Goal: Information Seeking & Learning: Learn about a topic

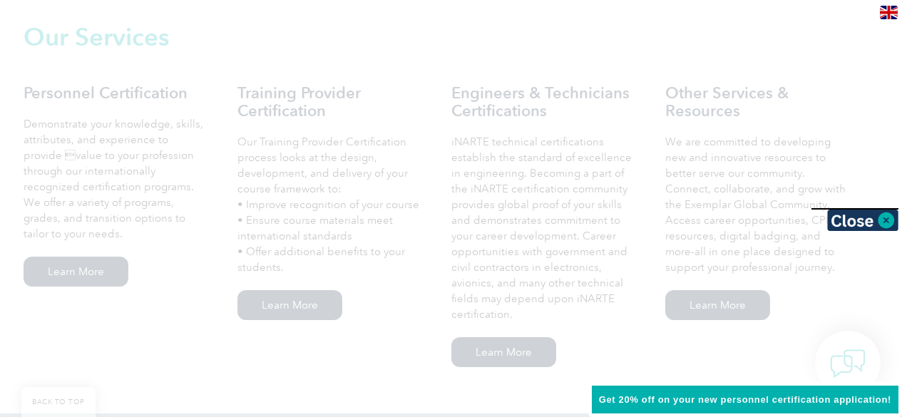
scroll to position [1003, 0]
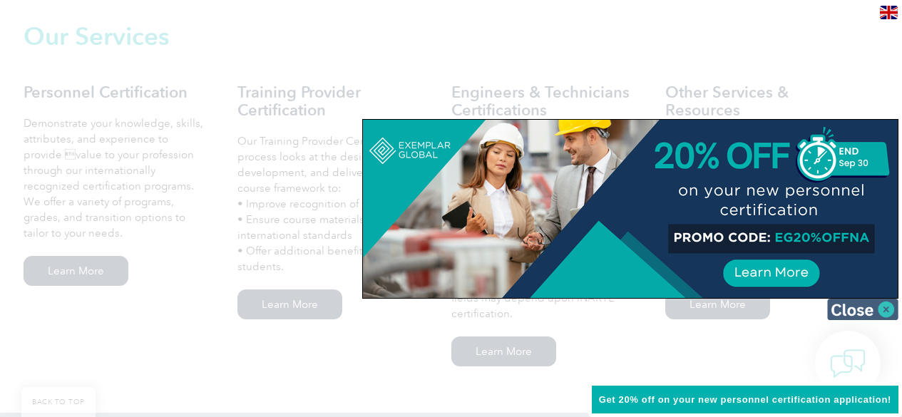
click at [850, 302] on img at bounding box center [862, 309] width 71 height 21
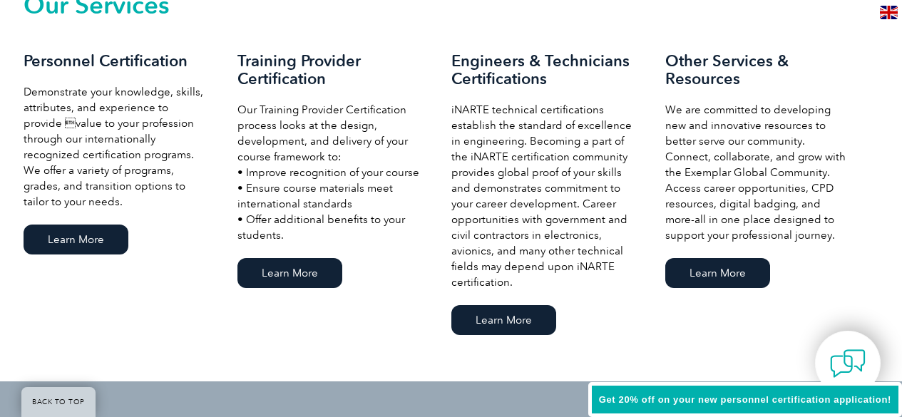
scroll to position [1035, 0]
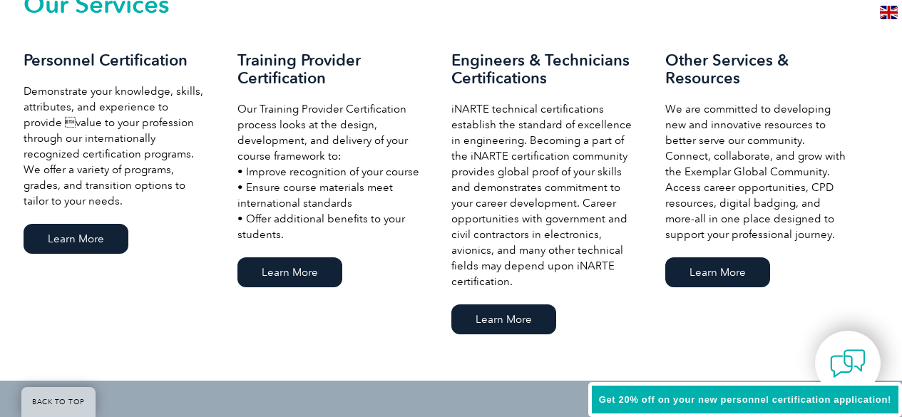
click at [894, 11] on img at bounding box center [888, 13] width 18 height 14
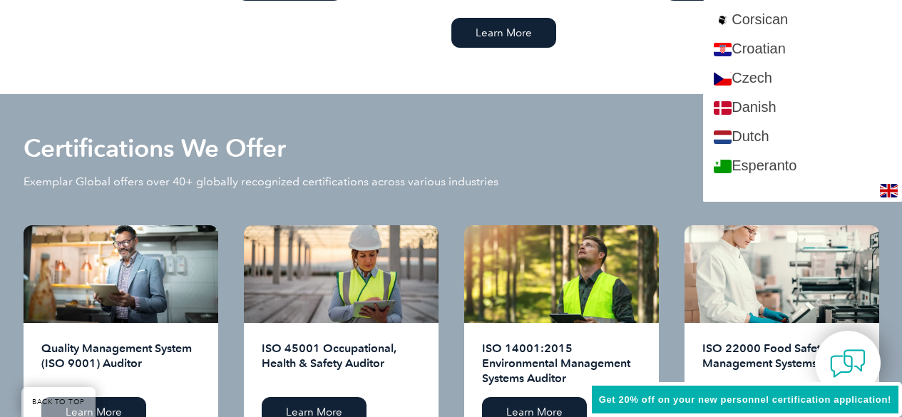
scroll to position [329, 0]
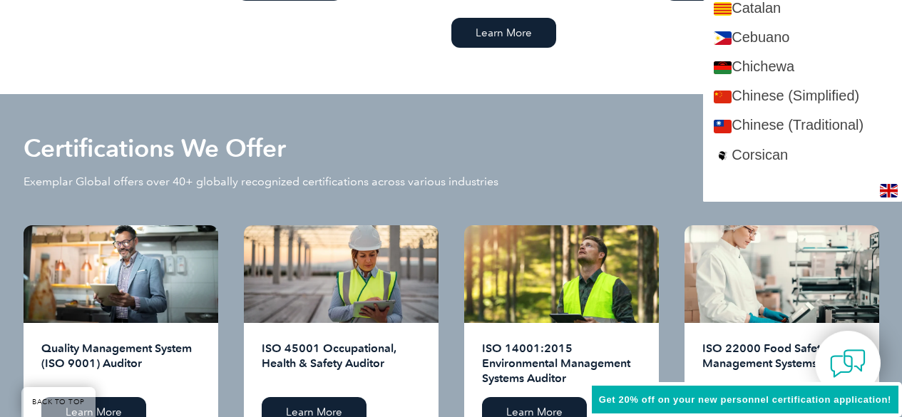
click at [887, 189] on img at bounding box center [888, 191] width 18 height 14
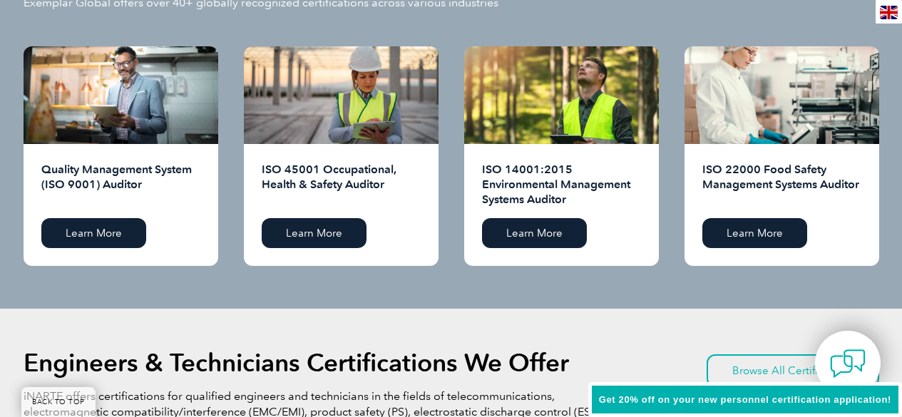
scroll to position [1498, 0]
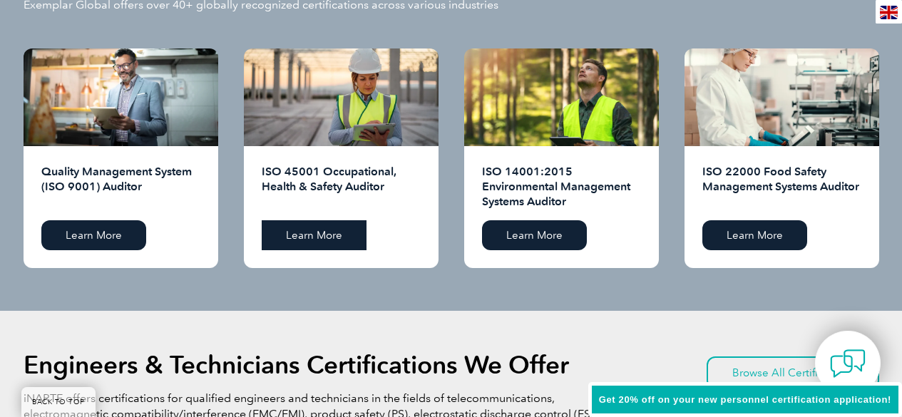
click at [316, 227] on link "Learn More" at bounding box center [314, 235] width 105 height 30
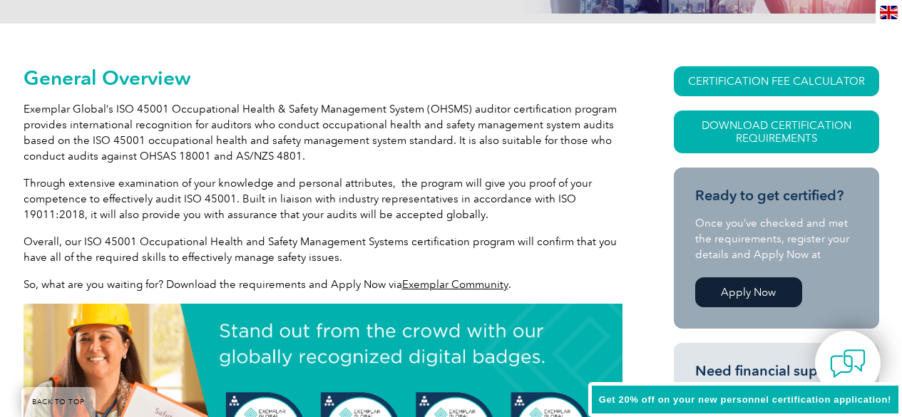
scroll to position [297, 0]
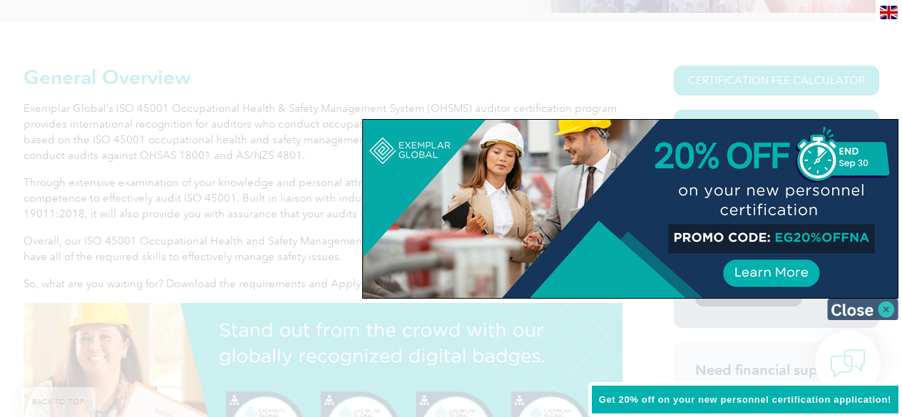
click at [877, 303] on img at bounding box center [862, 309] width 71 height 21
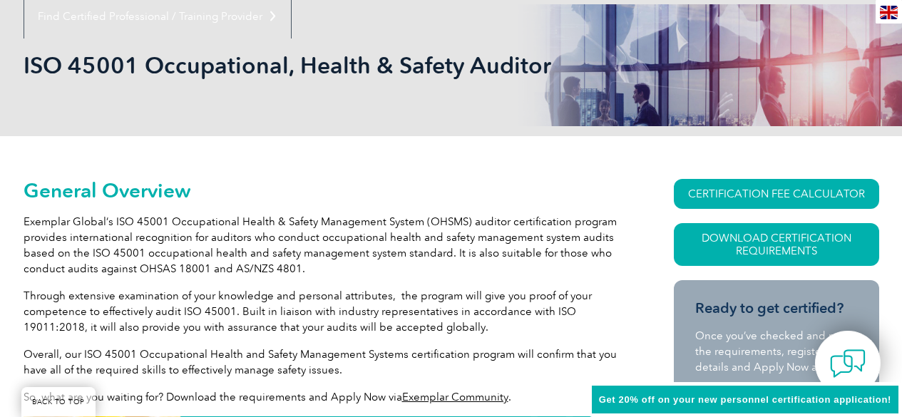
scroll to position [196, 0]
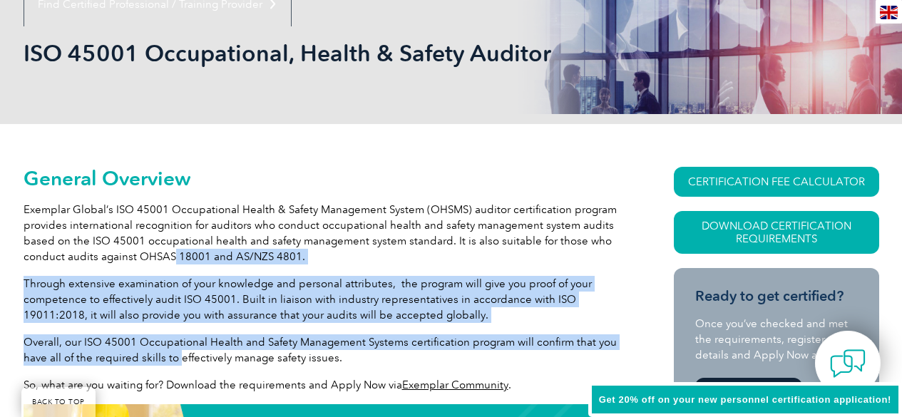
drag, startPoint x: 179, startPoint y: 357, endPoint x: 173, endPoint y: 236, distance: 121.3
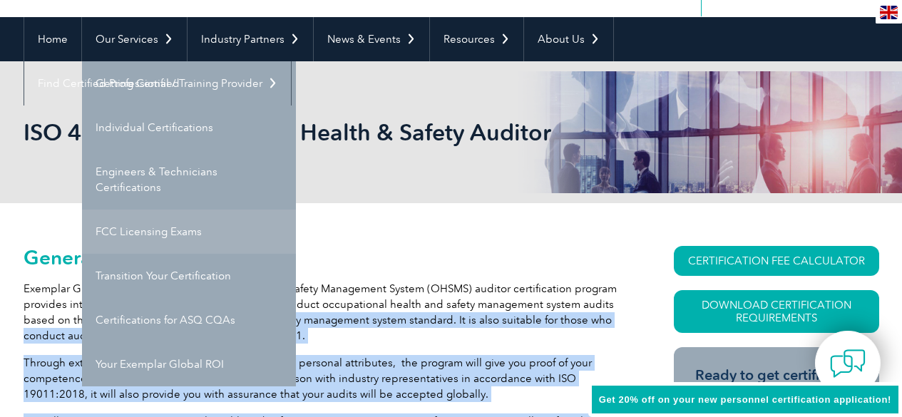
scroll to position [121, 0]
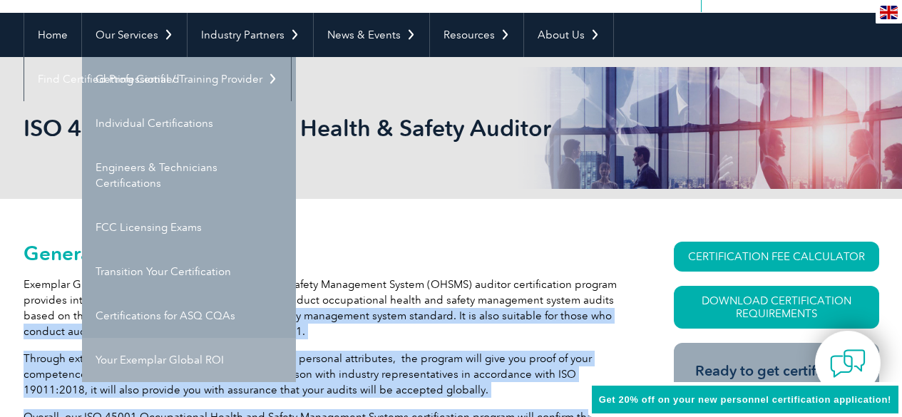
click at [182, 359] on link "Your Exemplar Global ROI" at bounding box center [189, 360] width 214 height 44
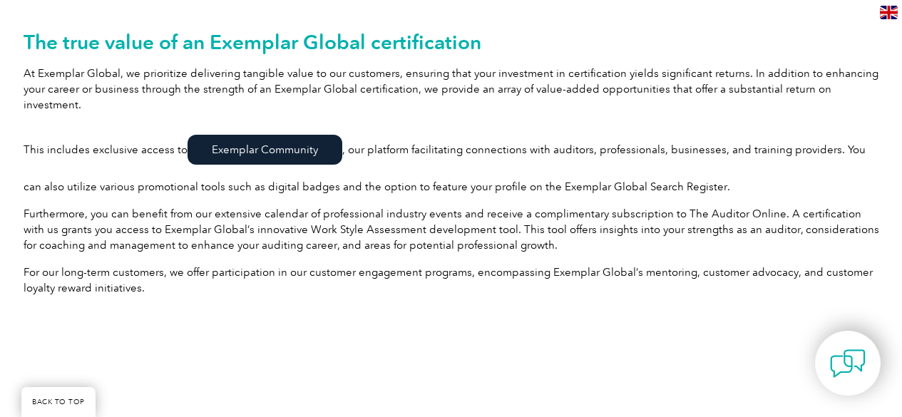
scroll to position [328, 0]
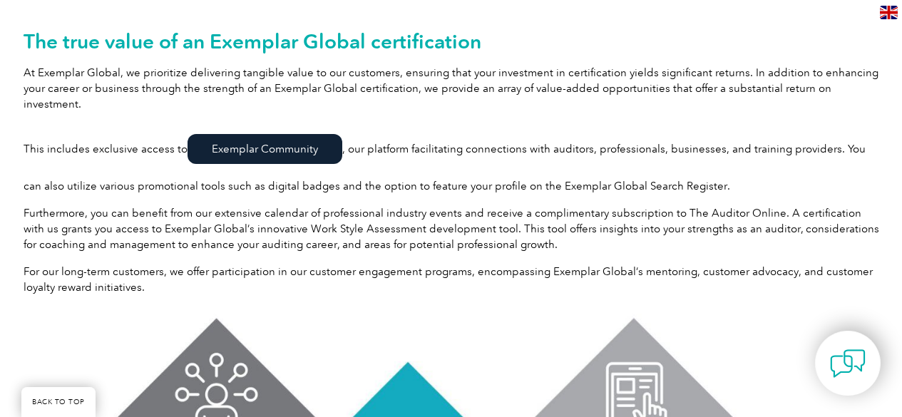
click at [531, 264] on p "For our long-term customers, we offer participation in our customer engagement …" at bounding box center [451, 279] width 855 height 31
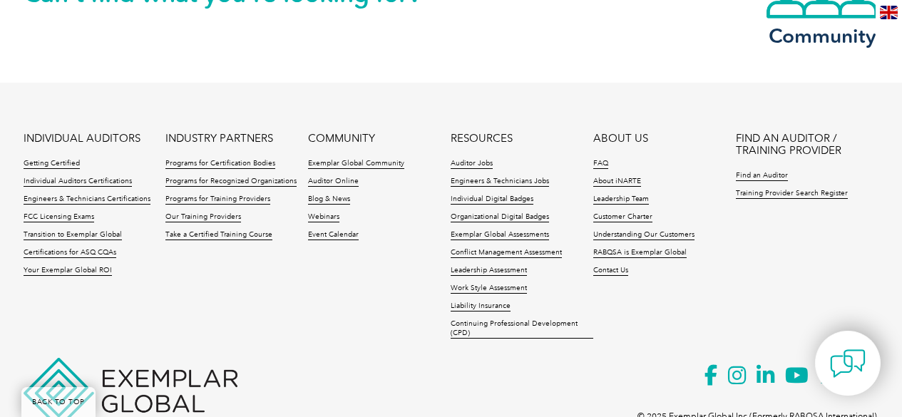
scroll to position [2039, 0]
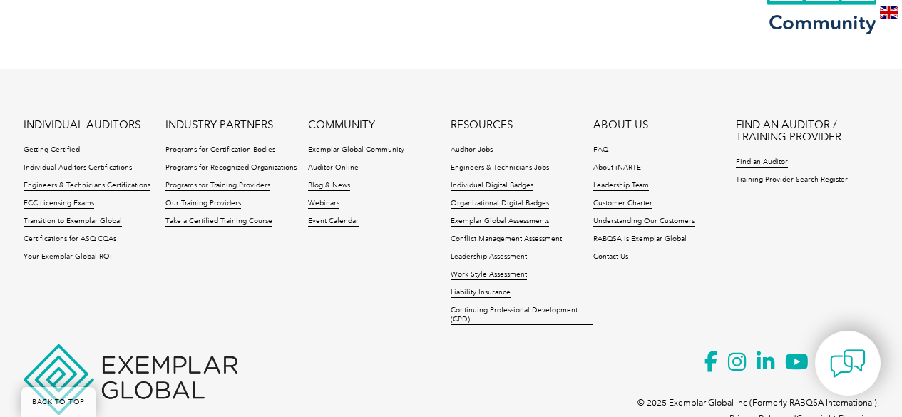
click at [475, 145] on link "Auditor Jobs" at bounding box center [471, 150] width 42 height 10
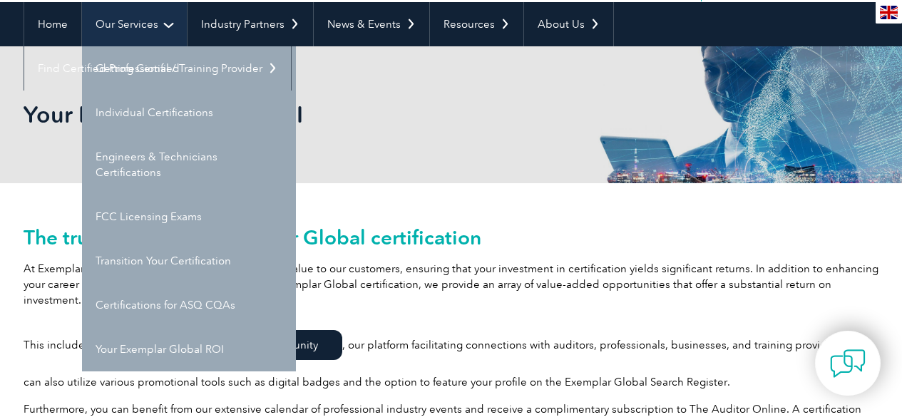
scroll to position [133, 0]
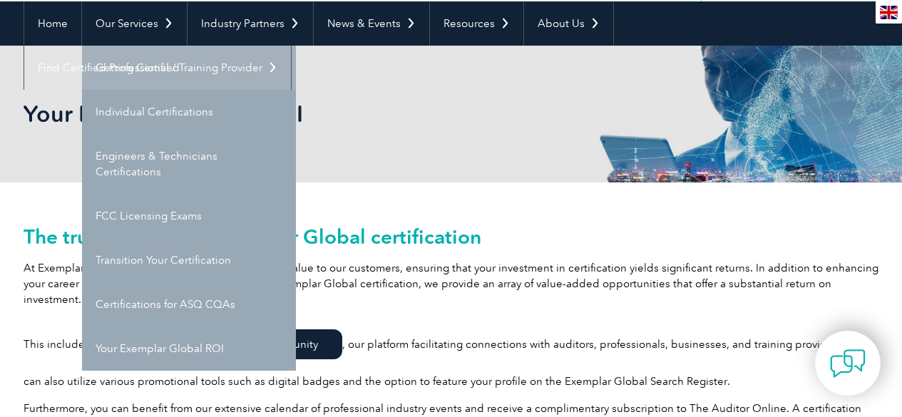
click at [111, 61] on link "Getting Certified" at bounding box center [189, 68] width 214 height 44
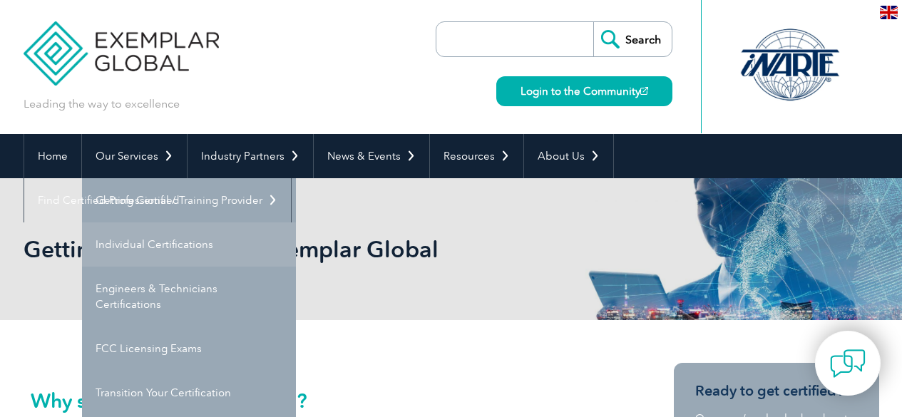
click at [164, 234] on link "Individual Certifications" at bounding box center [189, 244] width 214 height 44
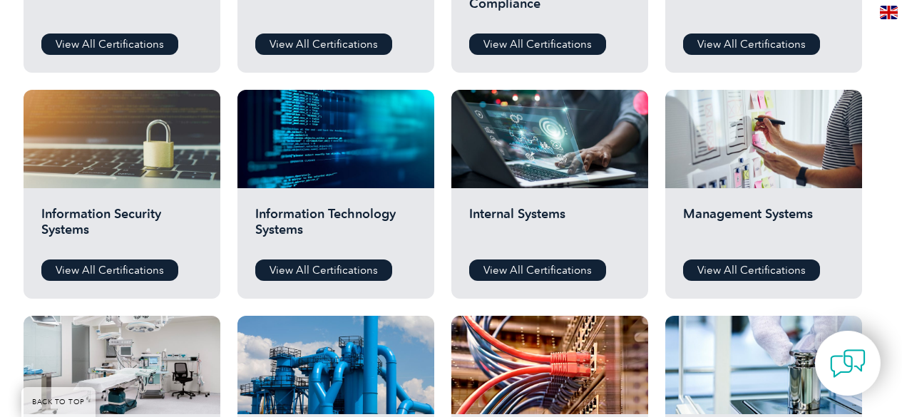
scroll to position [478, 0]
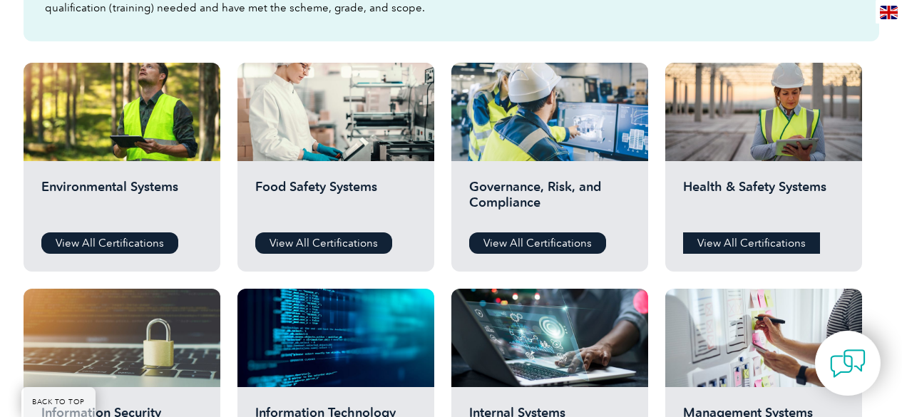
click at [760, 234] on link "View All Certifications" at bounding box center [751, 242] width 137 height 21
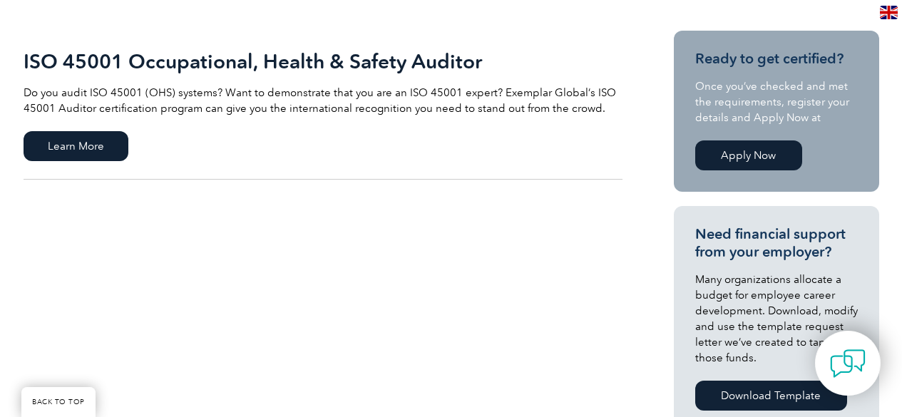
scroll to position [325, 0]
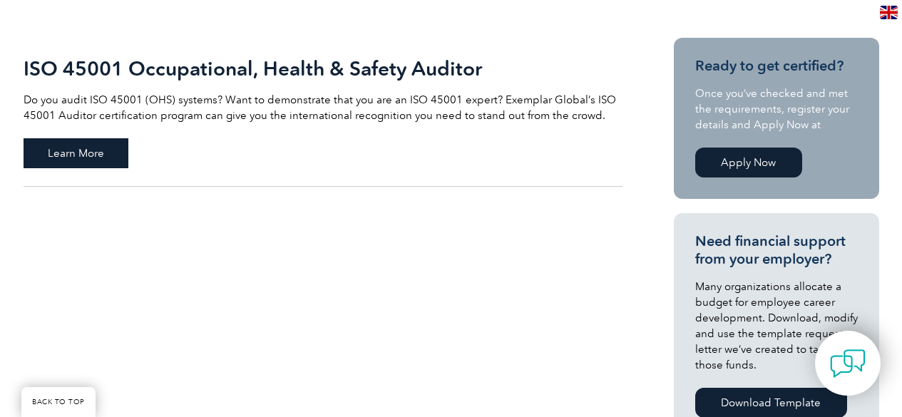
click at [105, 149] on span "Learn More" at bounding box center [76, 153] width 105 height 30
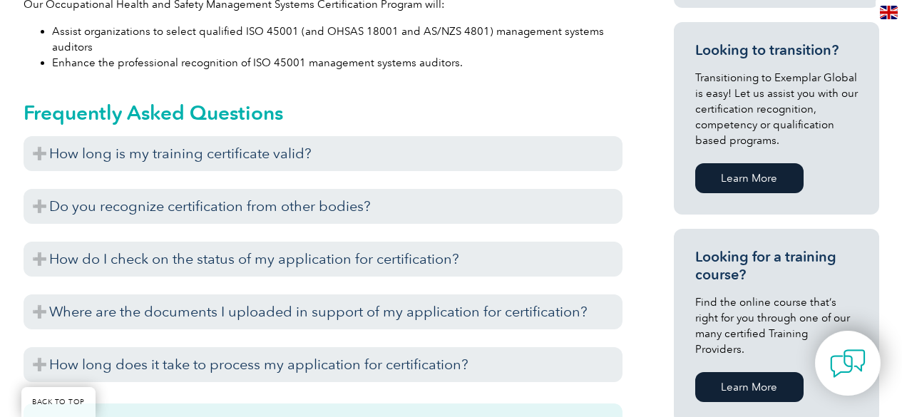
scroll to position [858, 0]
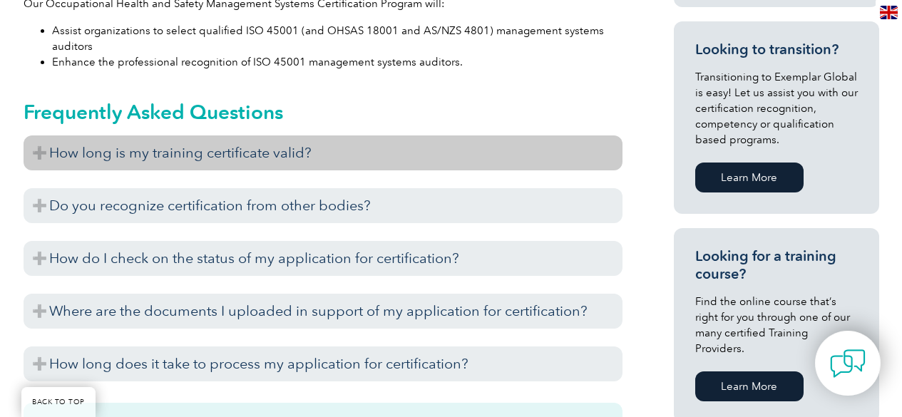
click at [242, 153] on h3 "How long is my training certificate valid?" at bounding box center [323, 152] width 599 height 35
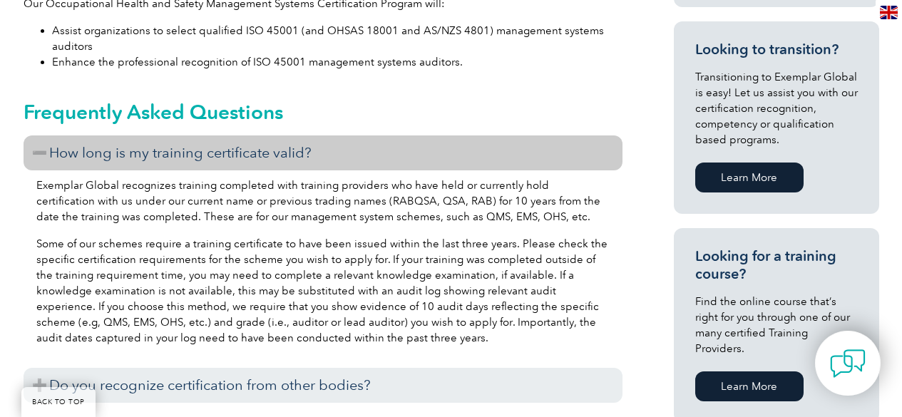
click at [242, 153] on h3 "How long is my training certificate valid?" at bounding box center [323, 152] width 599 height 35
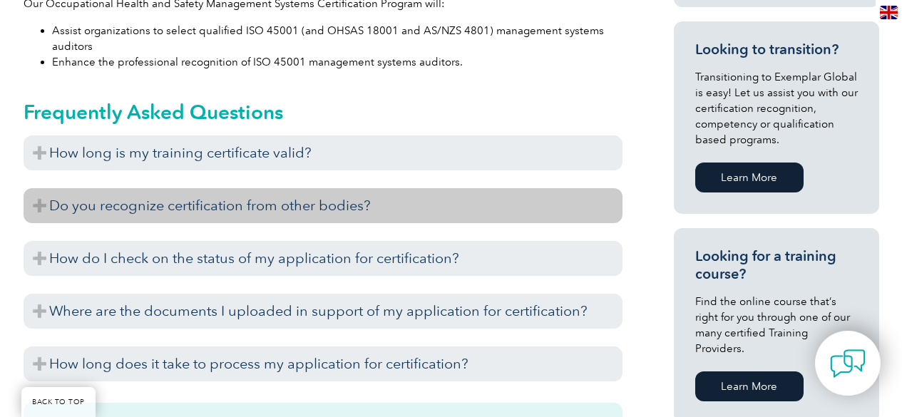
click at [245, 195] on h3 "Do you recognize certification from other bodies?" at bounding box center [323, 205] width 599 height 35
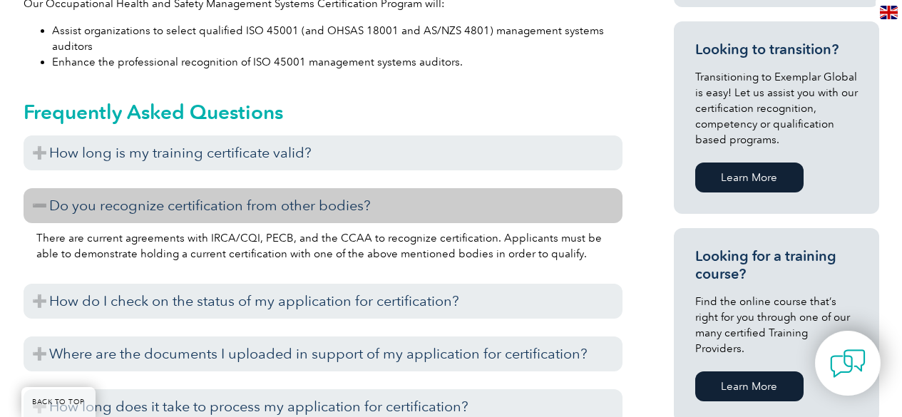
click at [245, 195] on h3 "Do you recognize certification from other bodies?" at bounding box center [323, 205] width 599 height 35
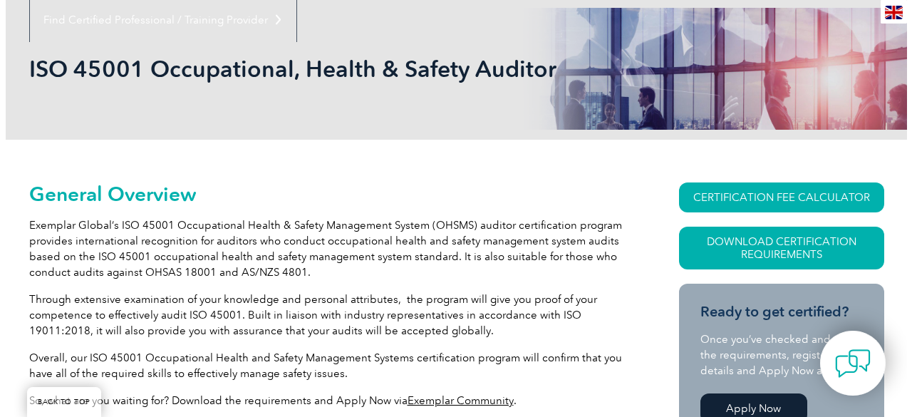
scroll to position [185, 0]
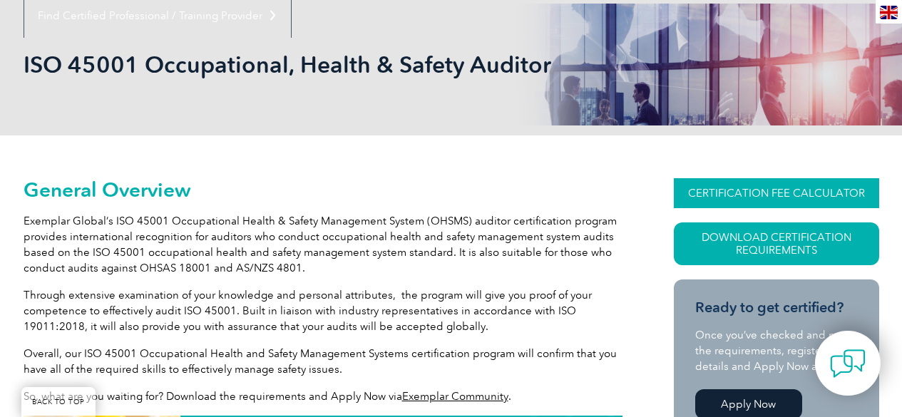
click at [750, 184] on link "CERTIFICATION FEE CALCULATOR" at bounding box center [775, 193] width 205 height 30
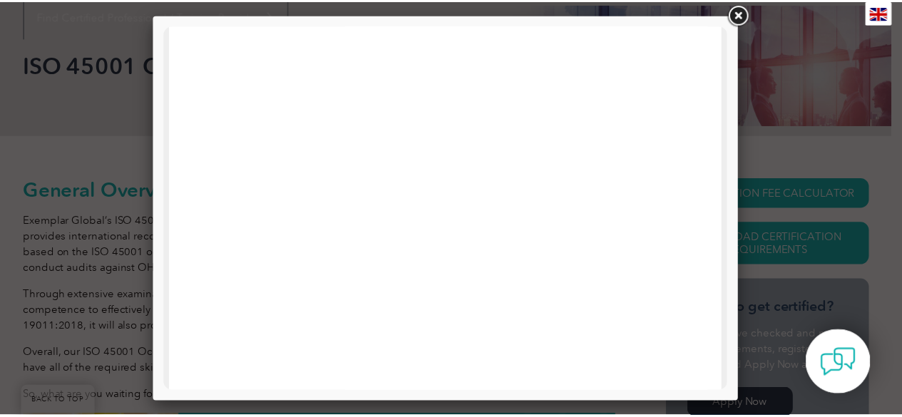
scroll to position [740, 0]
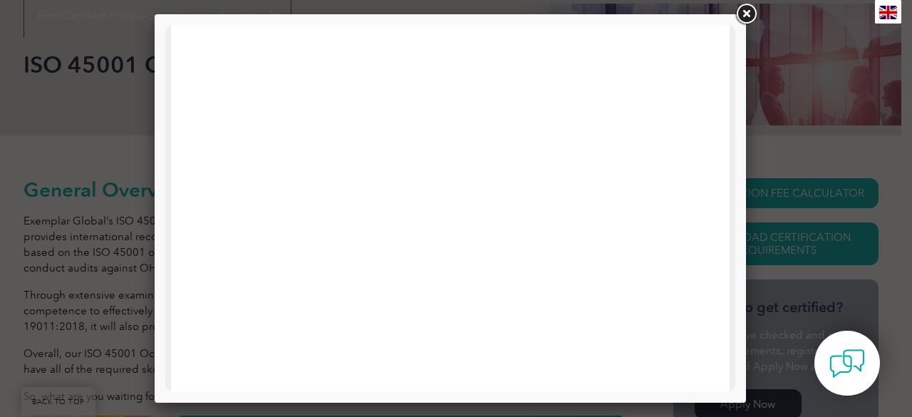
click at [748, 15] on link at bounding box center [746, 14] width 26 height 26
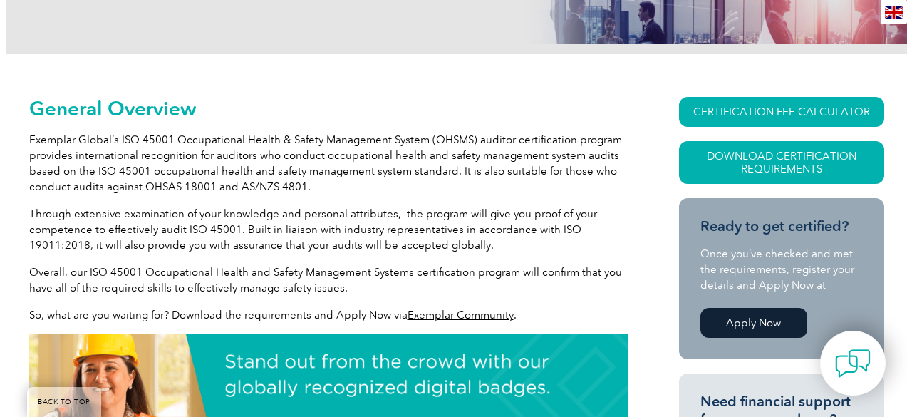
scroll to position [289, 0]
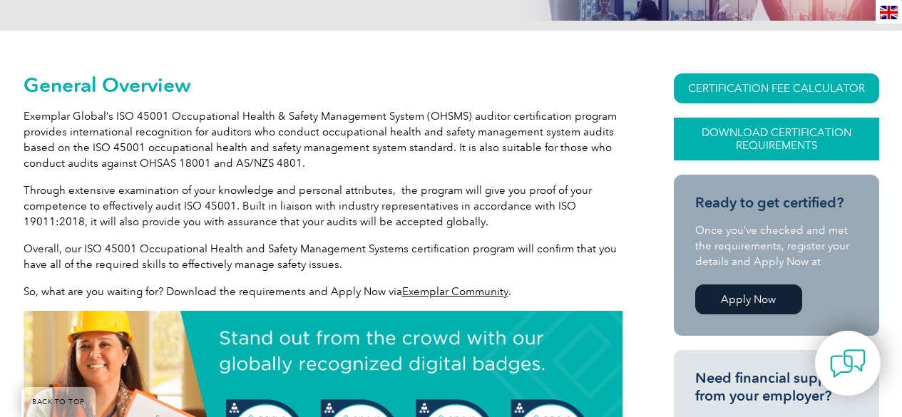
click at [773, 142] on link "Download Certification Requirements" at bounding box center [775, 139] width 205 height 43
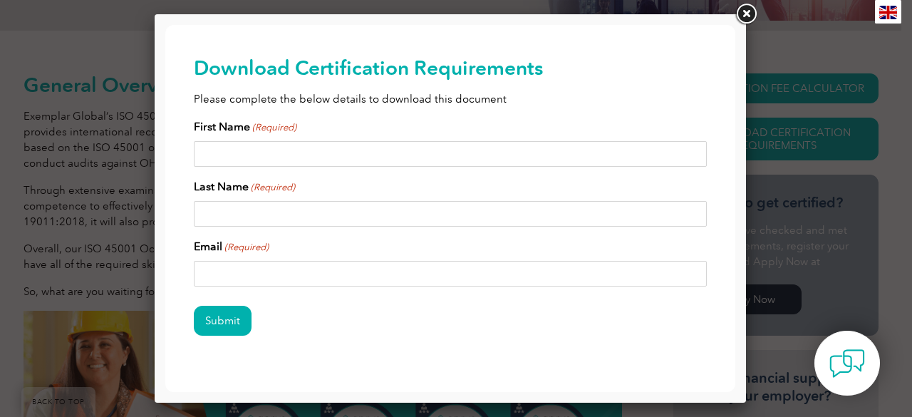
scroll to position [14, 0]
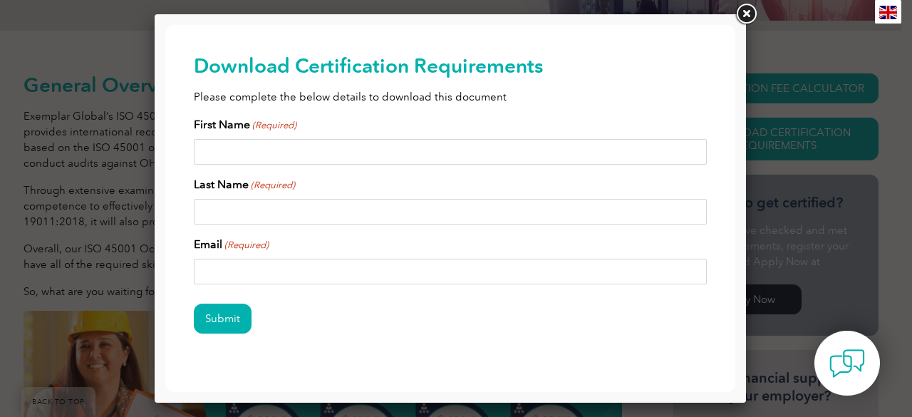
click at [479, 151] on input "First Name (Required)" at bounding box center [450, 152] width 513 height 26
type input "Janet"
type input "Hankins"
type input "jan_hankins@yahoo.com"
click at [229, 331] on input "Submit" at bounding box center [223, 319] width 58 height 30
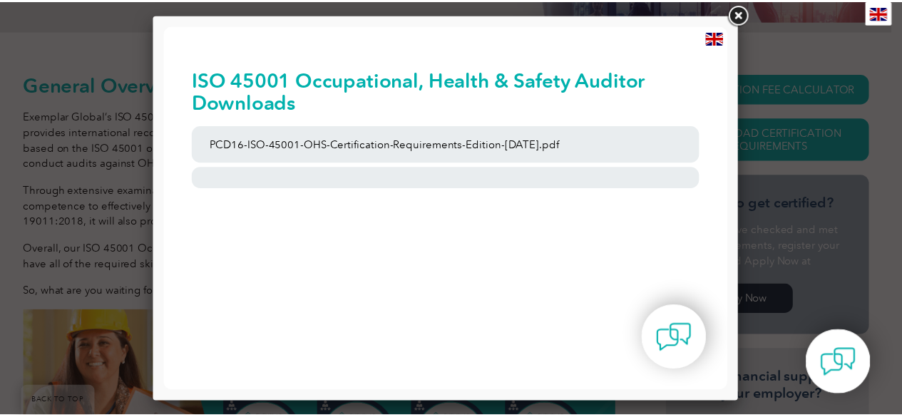
scroll to position [0, 0]
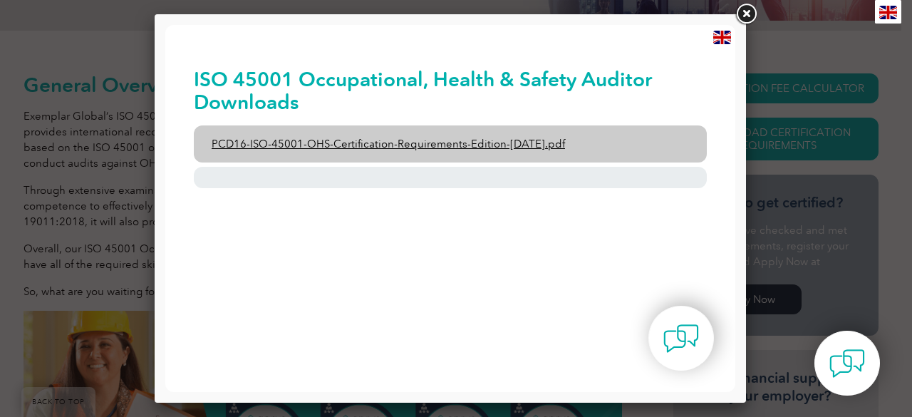
click at [367, 139] on link "PCD16-ISO-45001-OHS-Certification-Requirements-Edition-2-April-2022.pdf" at bounding box center [450, 143] width 513 height 37
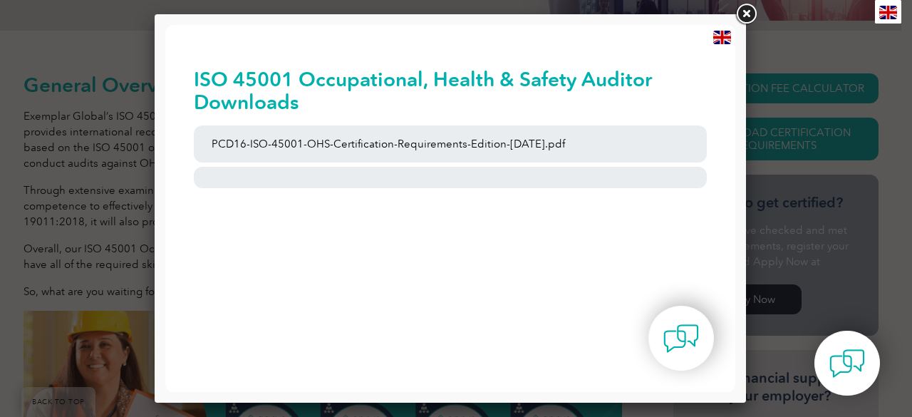
click at [748, 9] on link at bounding box center [746, 14] width 26 height 26
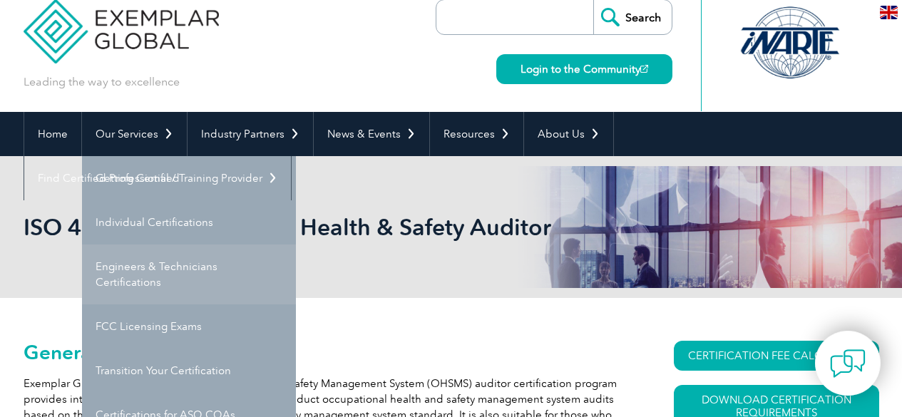
scroll to position [21, 0]
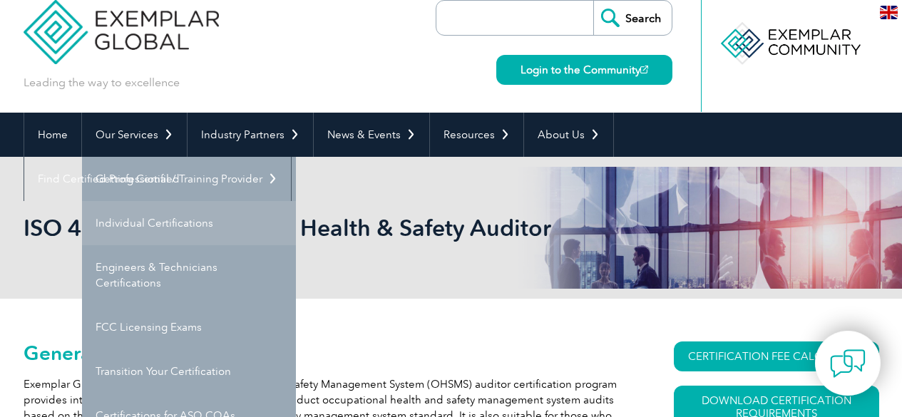
click at [157, 221] on link "Individual Certifications" at bounding box center [189, 223] width 214 height 44
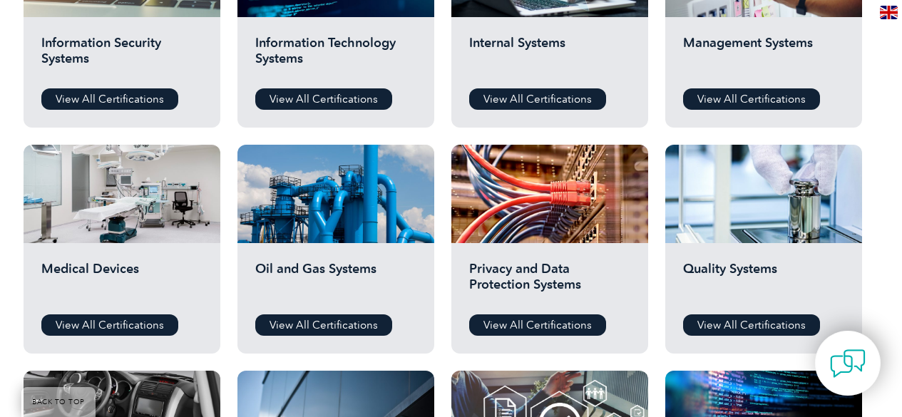
scroll to position [849, 0]
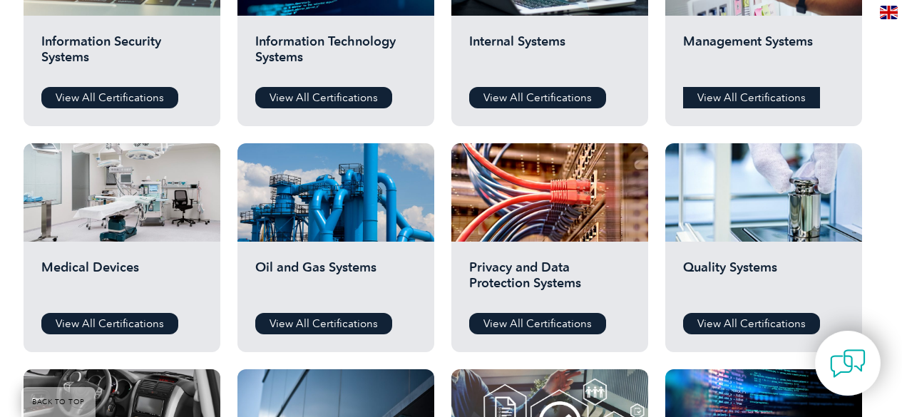
click at [738, 93] on link "View All Certifications" at bounding box center [751, 97] width 137 height 21
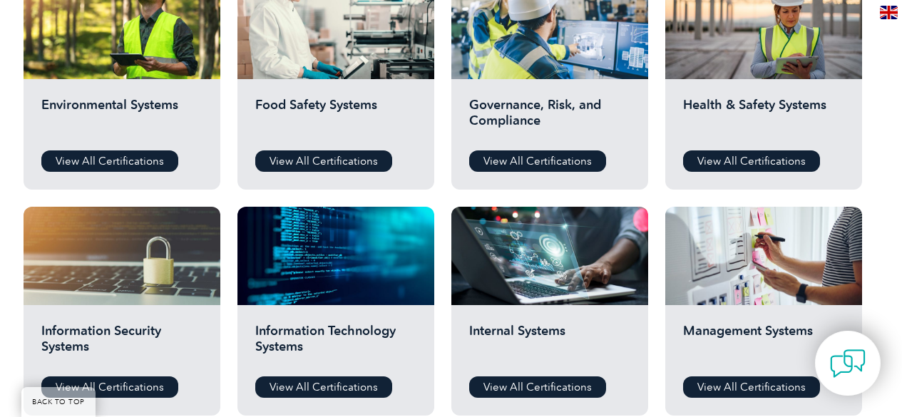
scroll to position [559, 0]
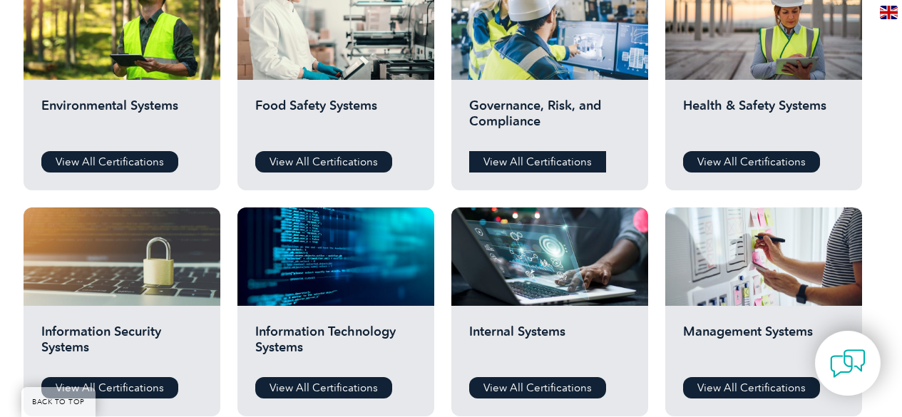
click at [515, 164] on link "View All Certifications" at bounding box center [537, 161] width 137 height 21
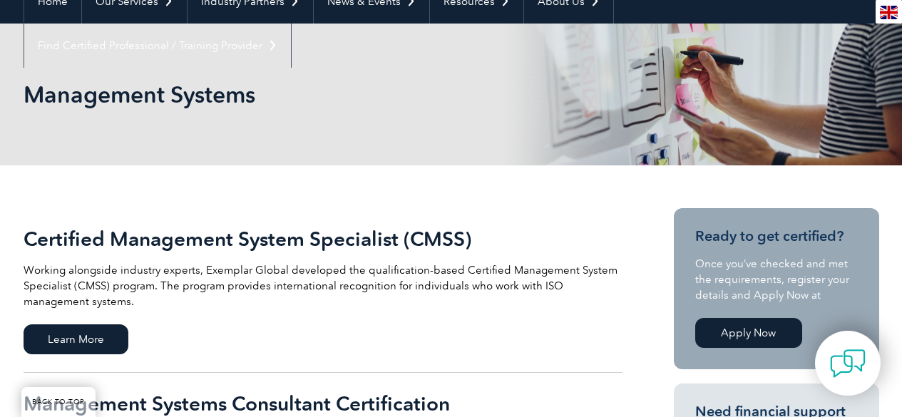
scroll to position [150, 0]
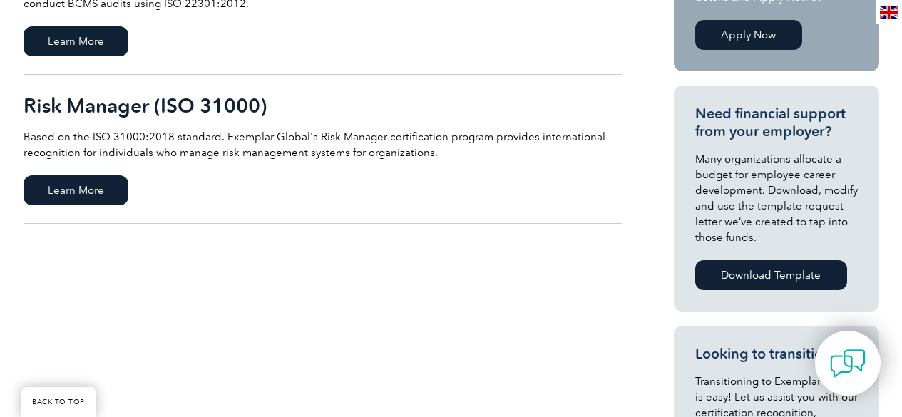
scroll to position [452, 0]
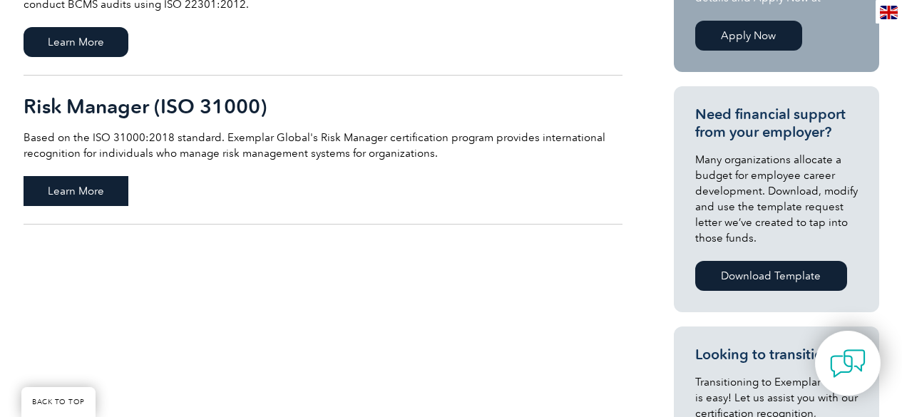
click at [103, 183] on span "Learn More" at bounding box center [76, 191] width 105 height 30
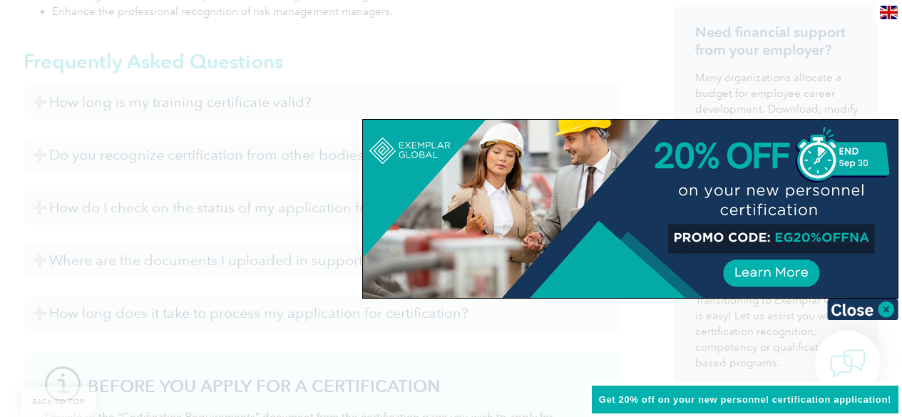
scroll to position [636, 0]
